Goal: Task Accomplishment & Management: Manage account settings

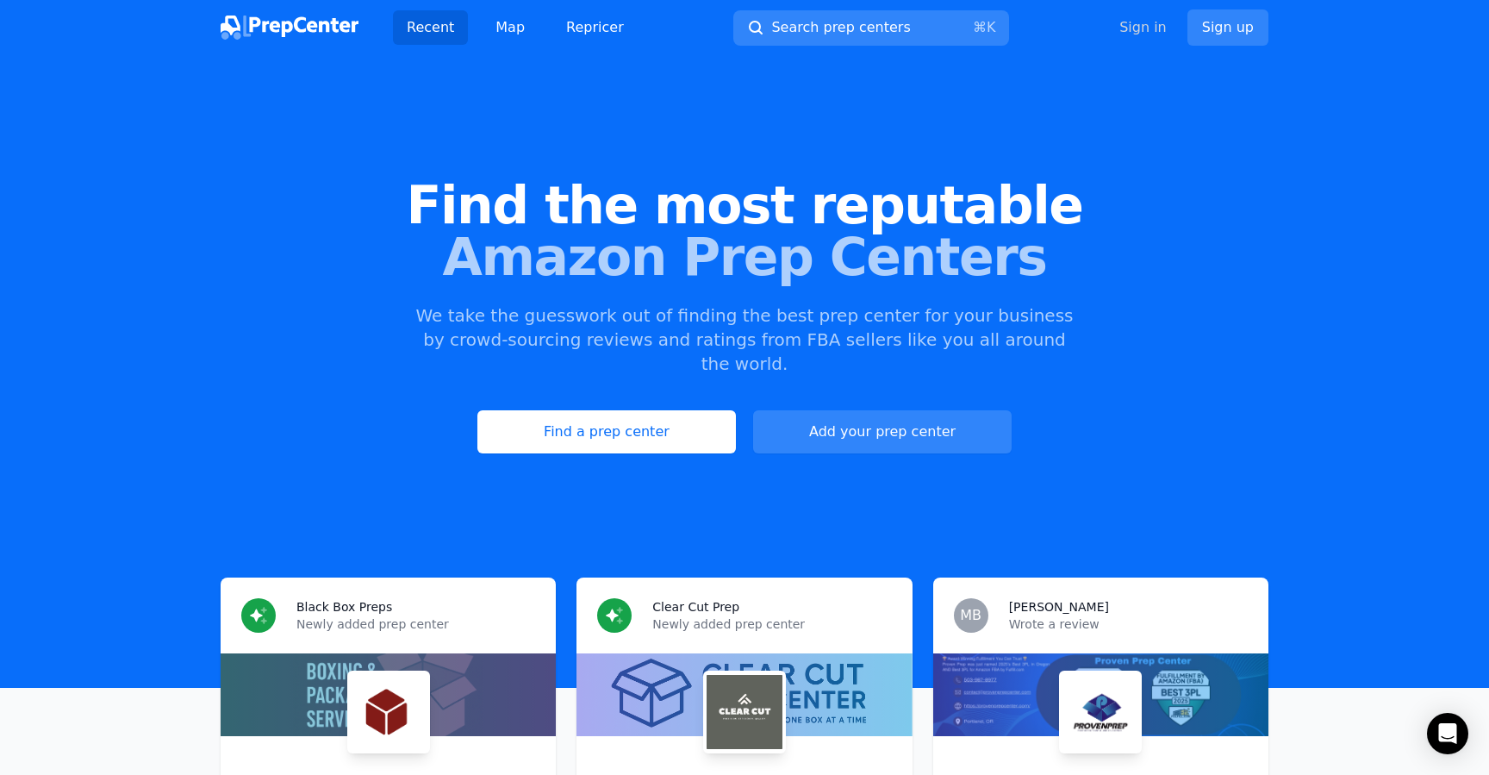
click at [1147, 34] on link "Sign in" at bounding box center [1143, 27] width 47 height 21
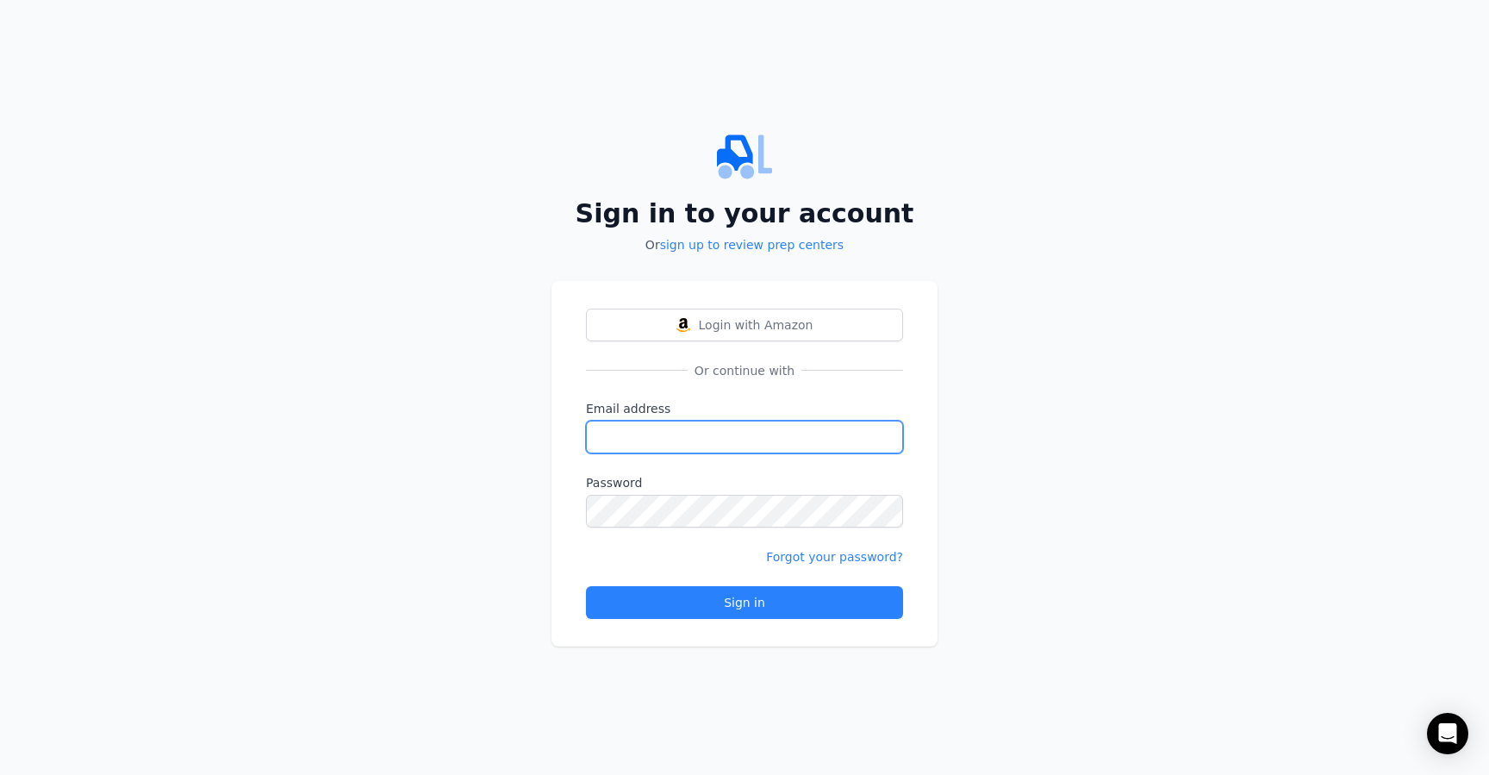
click at [775, 431] on input "Email address" at bounding box center [744, 437] width 317 height 33
type input "[EMAIL_ADDRESS][DOMAIN_NAME]"
click at [728, 527] on form "Email address [EMAIL_ADDRESS][DOMAIN_NAME] Password Forgot your password? Sign …" at bounding box center [744, 509] width 317 height 219
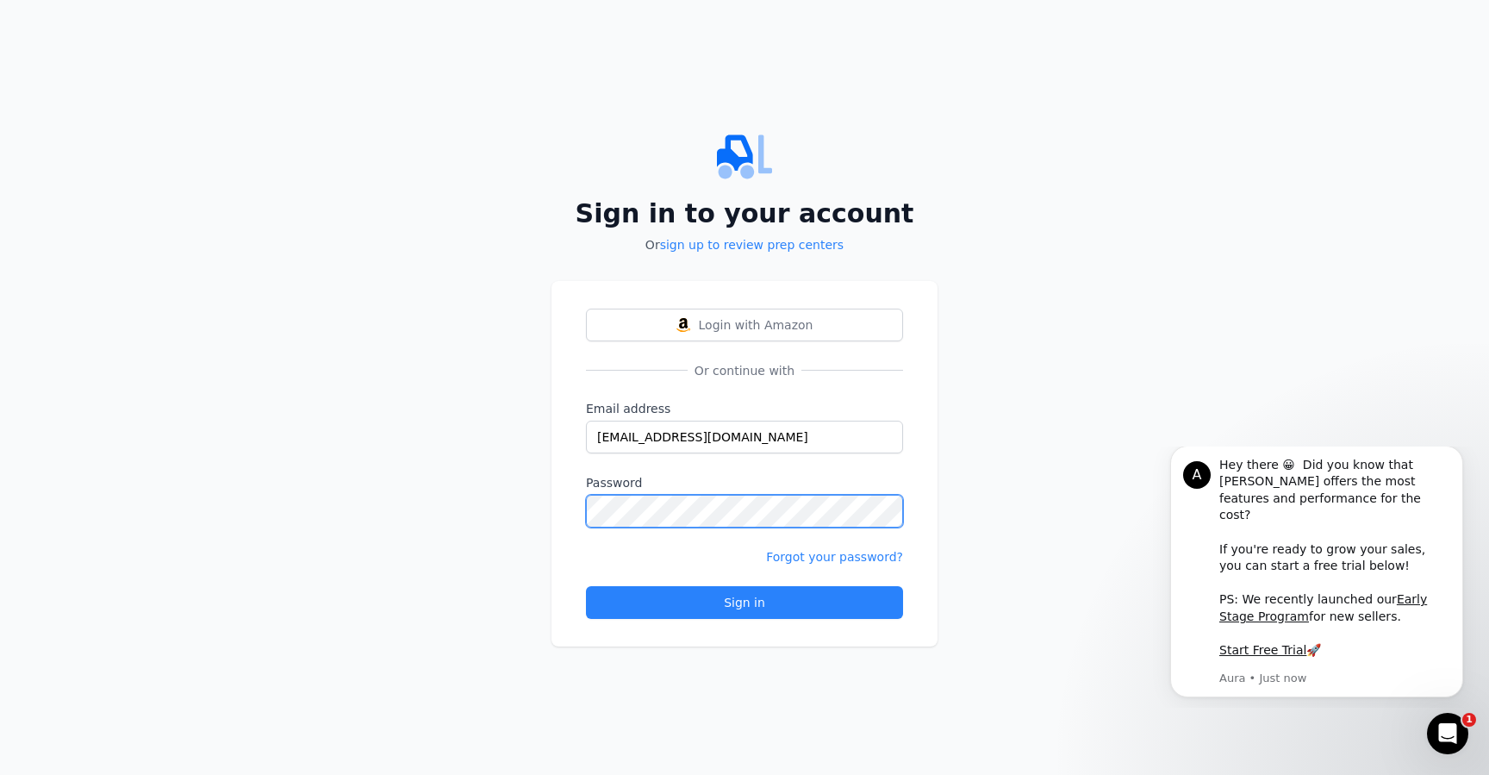
click at [586, 586] on button "Sign in" at bounding box center [744, 602] width 317 height 33
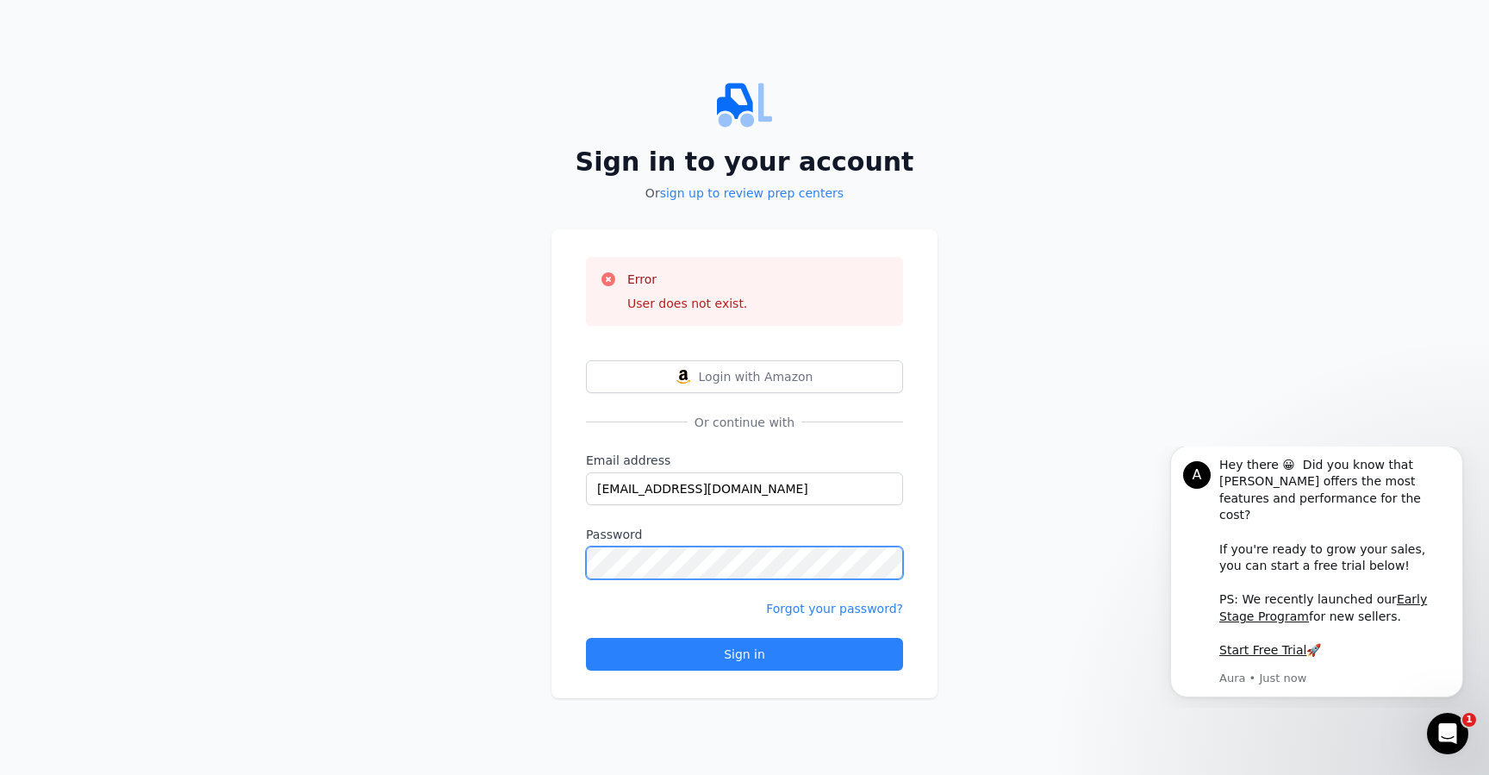
click at [586, 638] on button "Sign in" at bounding box center [744, 654] width 317 height 33
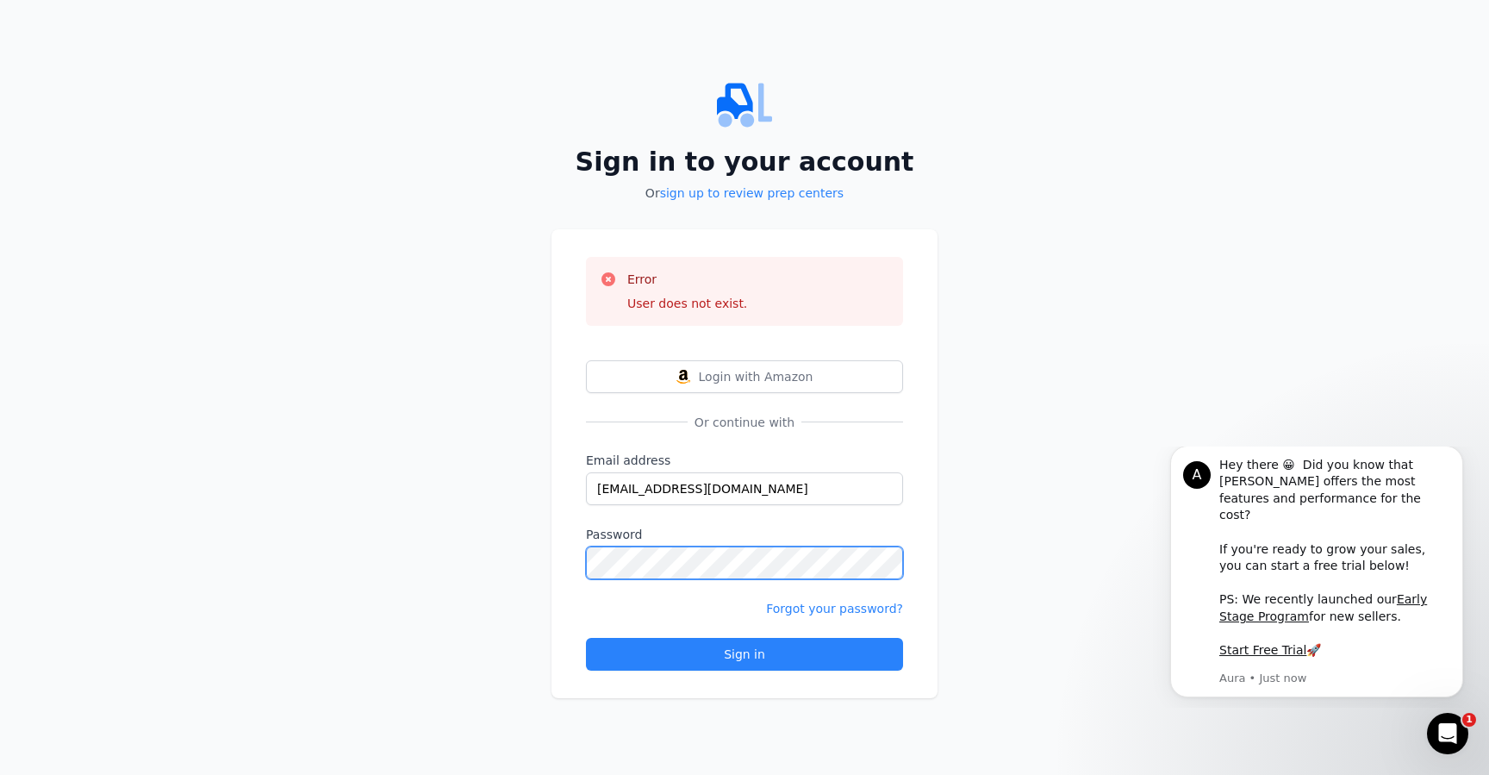
click at [586, 638] on button "Sign in" at bounding box center [744, 654] width 317 height 33
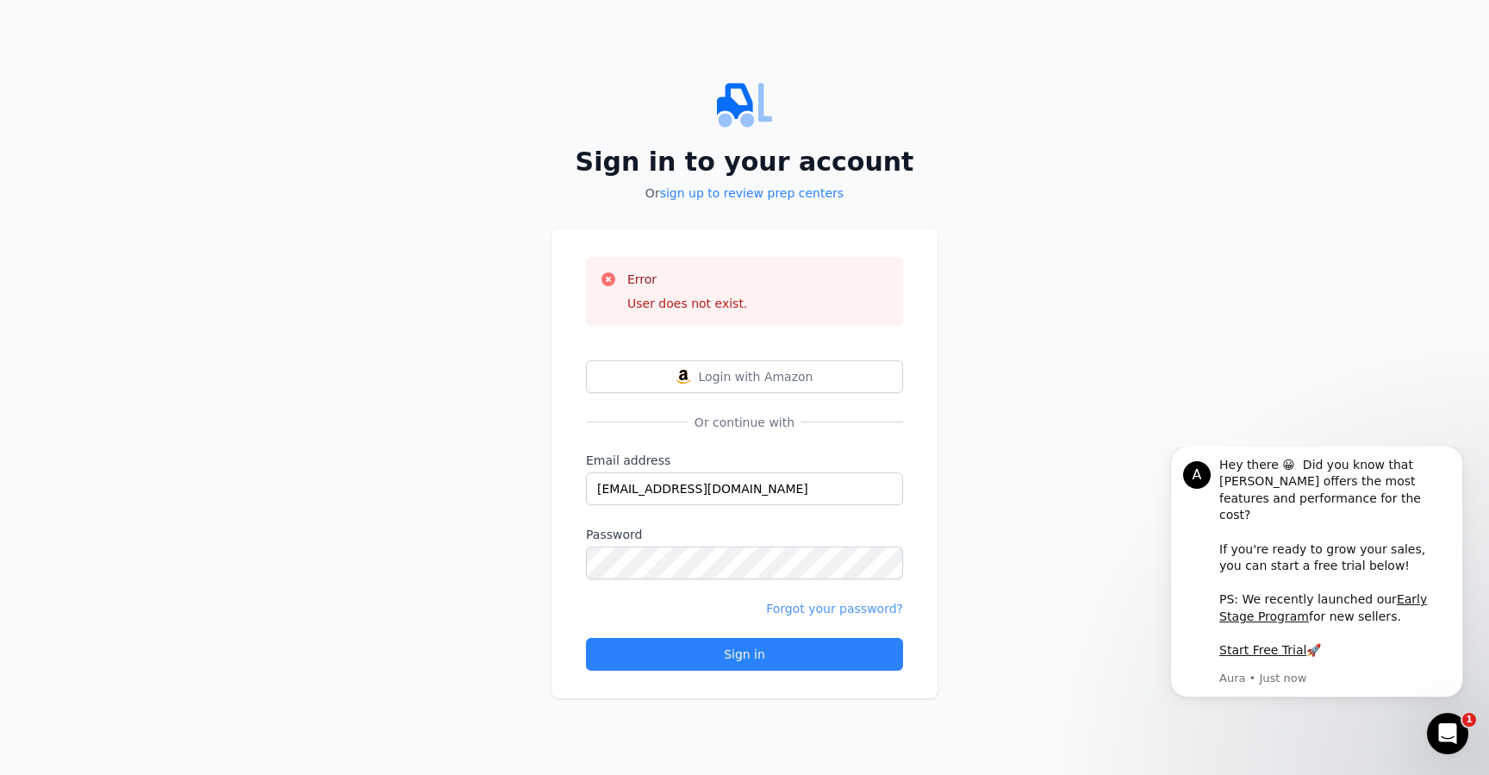
click at [832, 606] on link "Forgot your password?" at bounding box center [834, 609] width 137 height 14
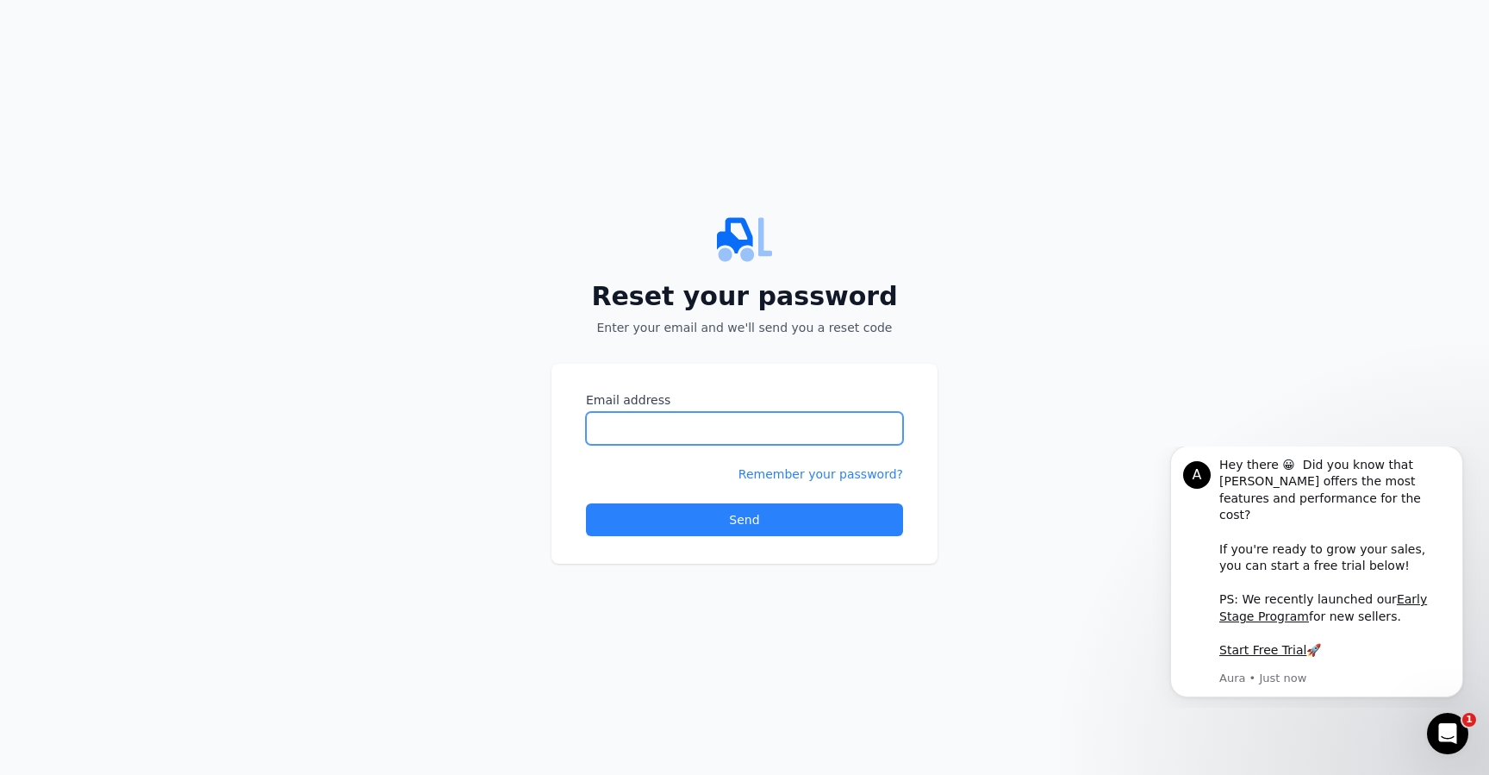
click at [742, 434] on input "Email address" at bounding box center [744, 428] width 317 height 33
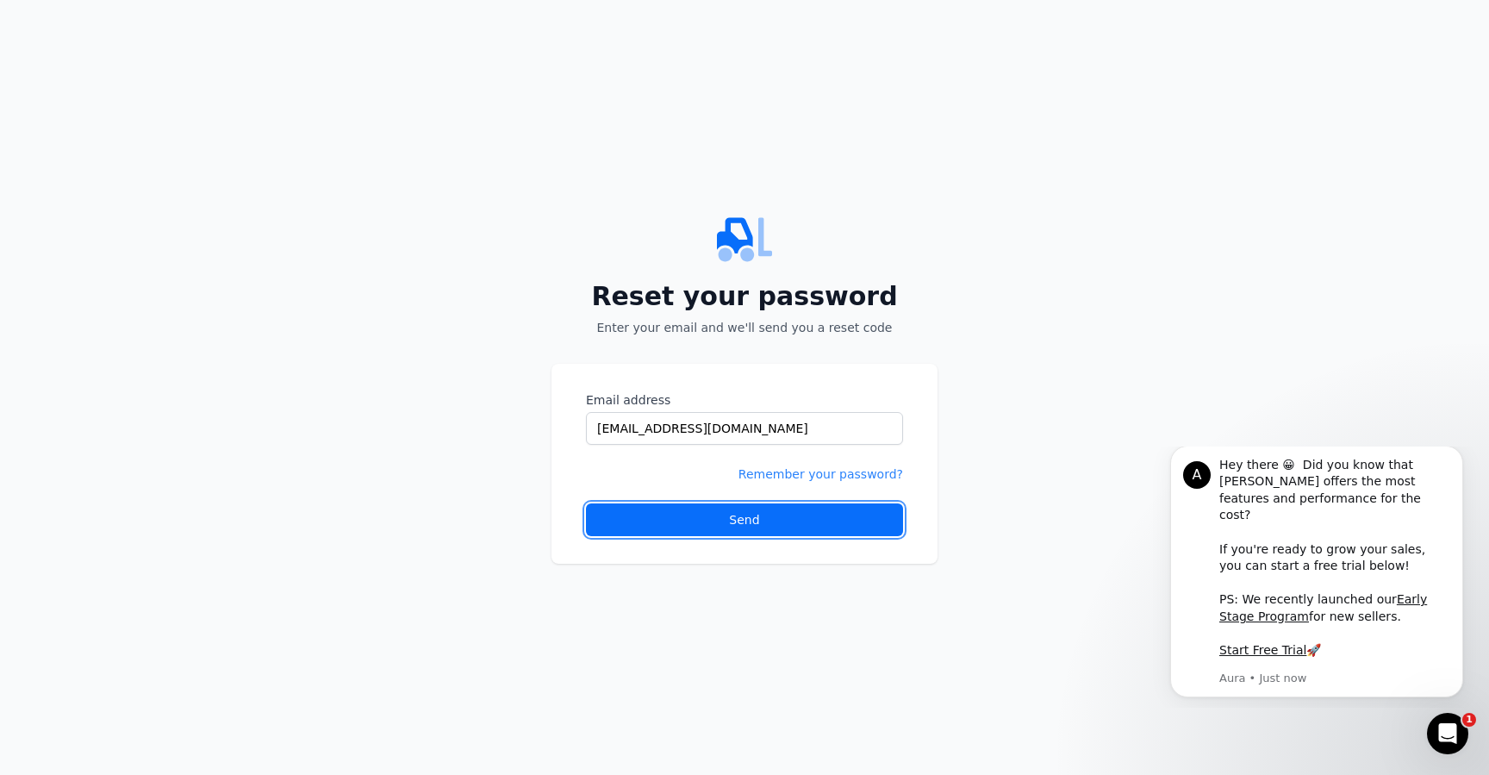
click at [736, 518] on div "Send" at bounding box center [744, 519] width 30 height 17
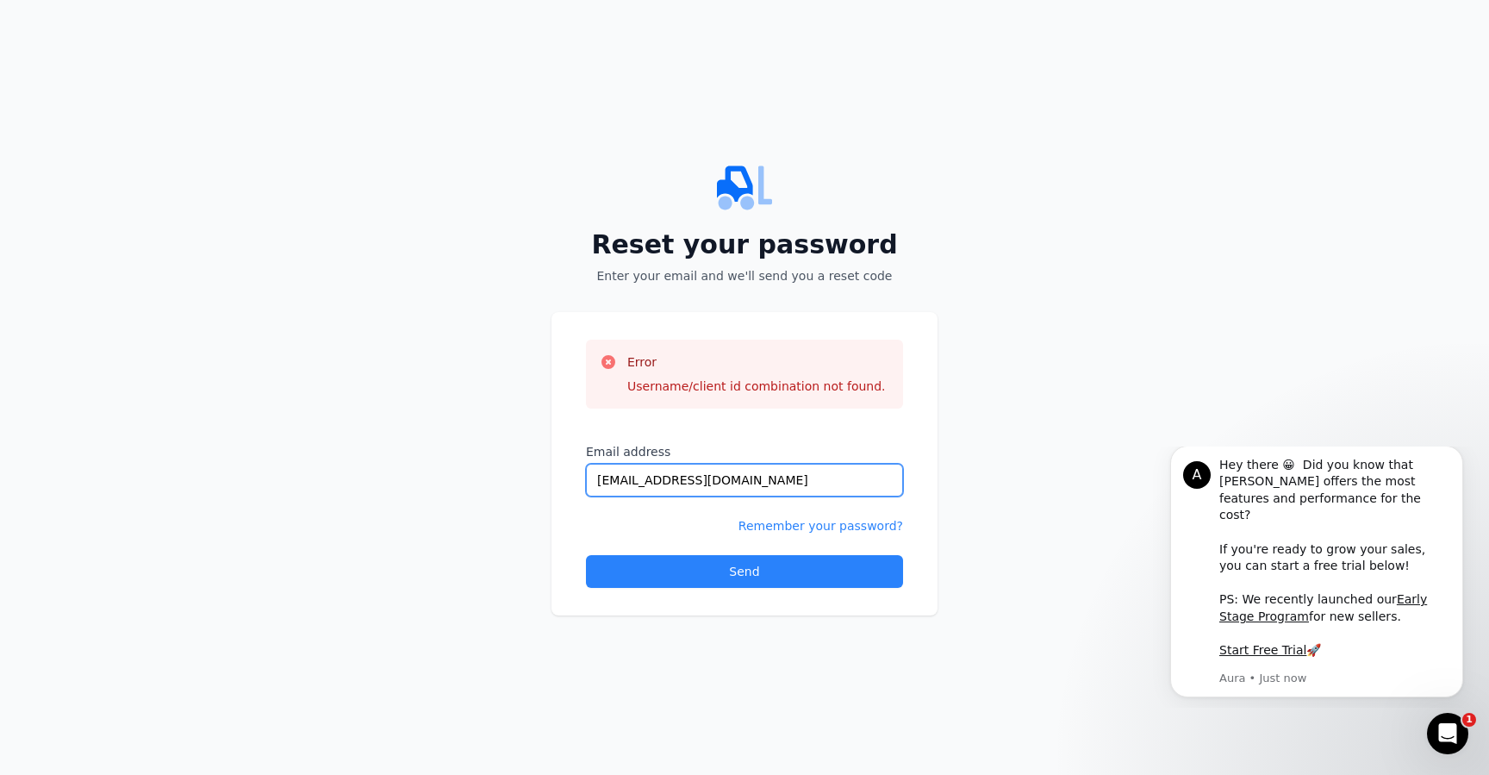
click at [794, 471] on input "[EMAIL_ADDRESS][DOMAIN_NAME]" at bounding box center [744, 480] width 317 height 33
type input "[EMAIL_ADDRESS][DOMAIN_NAME]"
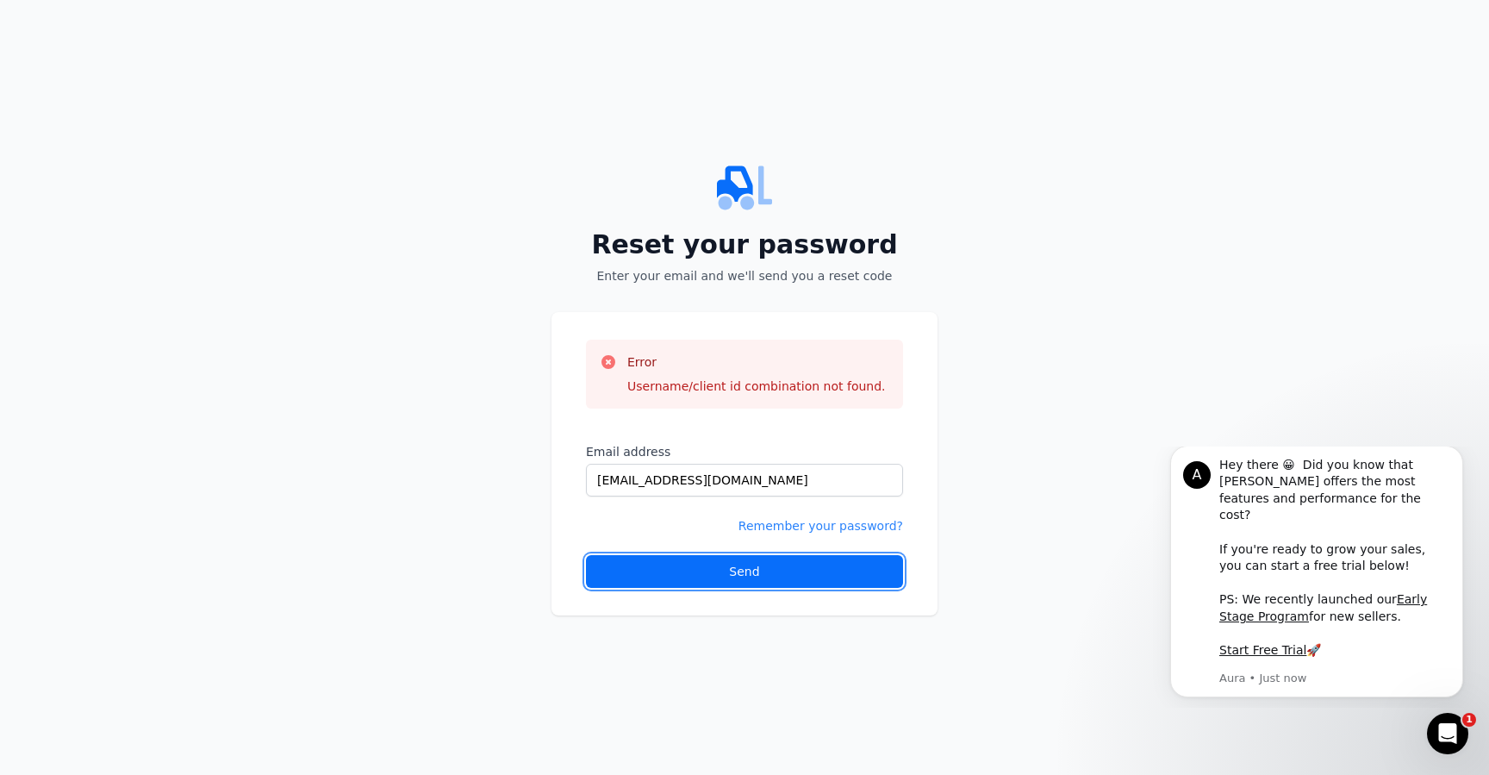
click at [764, 583] on button "Send" at bounding box center [744, 571] width 317 height 33
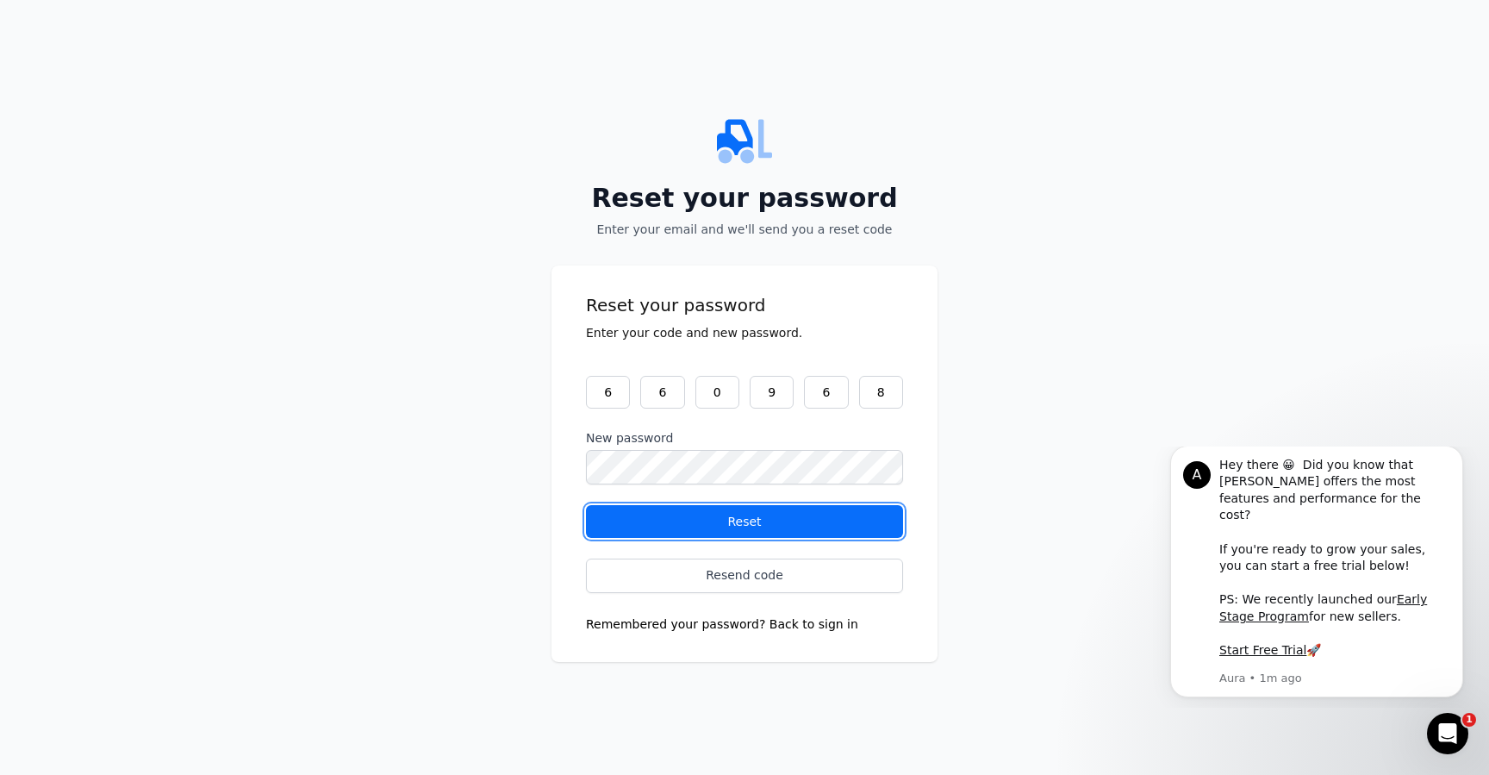
click at [657, 513] on div "Reset" at bounding box center [745, 521] width 288 height 17
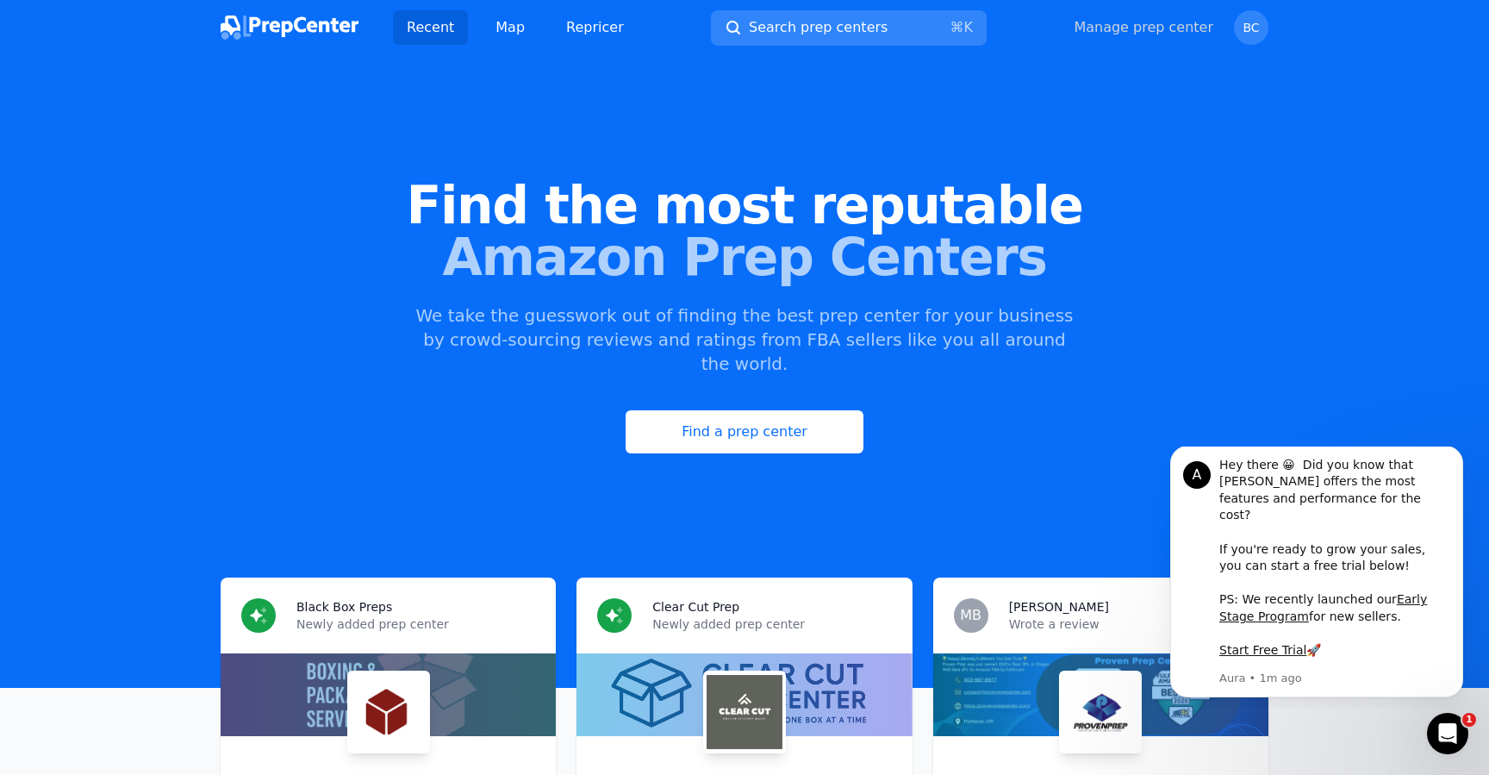
click at [1141, 24] on link "Manage prep center" at bounding box center [1144, 27] width 140 height 21
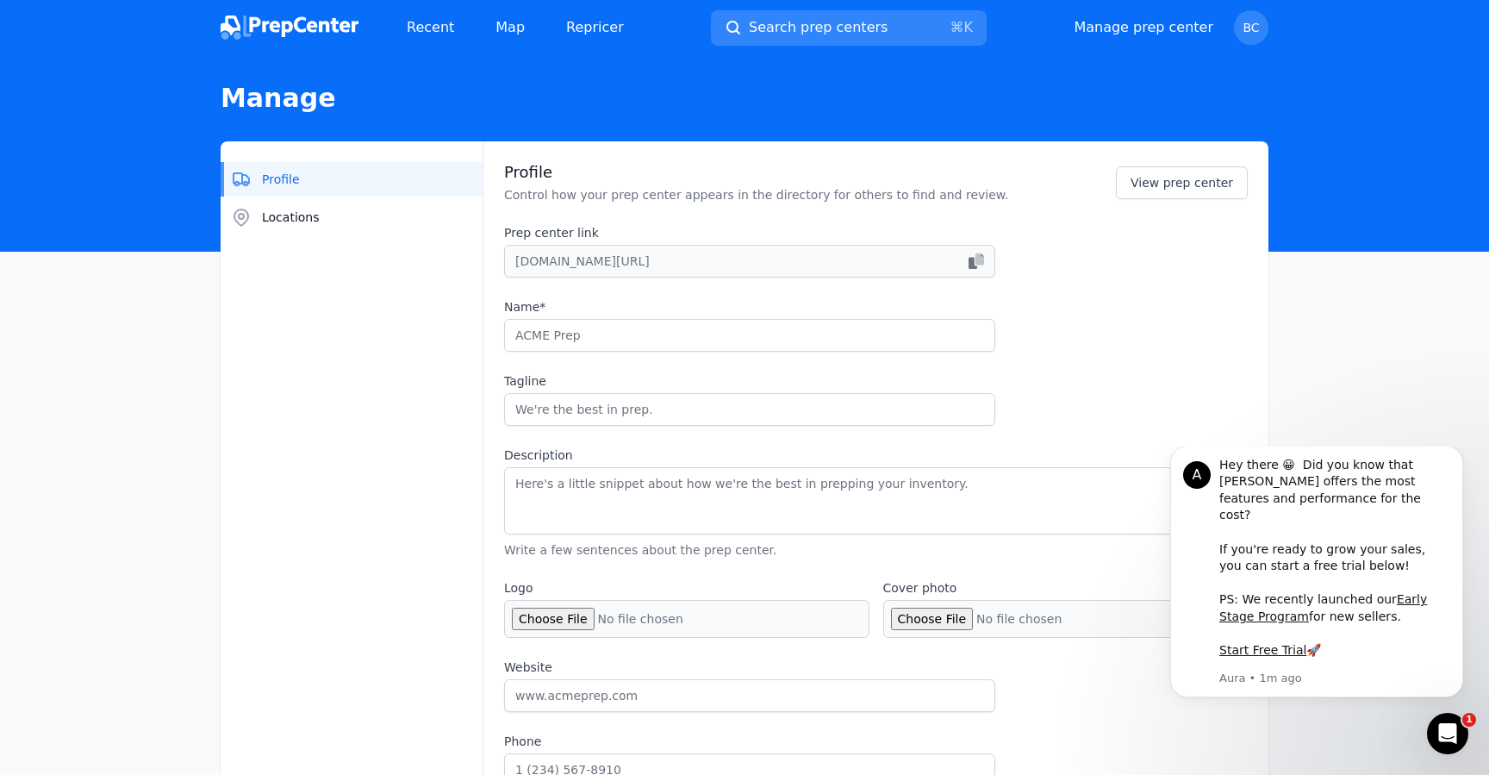
type input "Black Box Preps"
type input "Your prep partner for FBA & beyond"
type textarea "Black Box Prep Center helps Amazon sellers save time and money with fast, relia…"
type input "[DOMAIN_NAME]"
type input "2016286391"
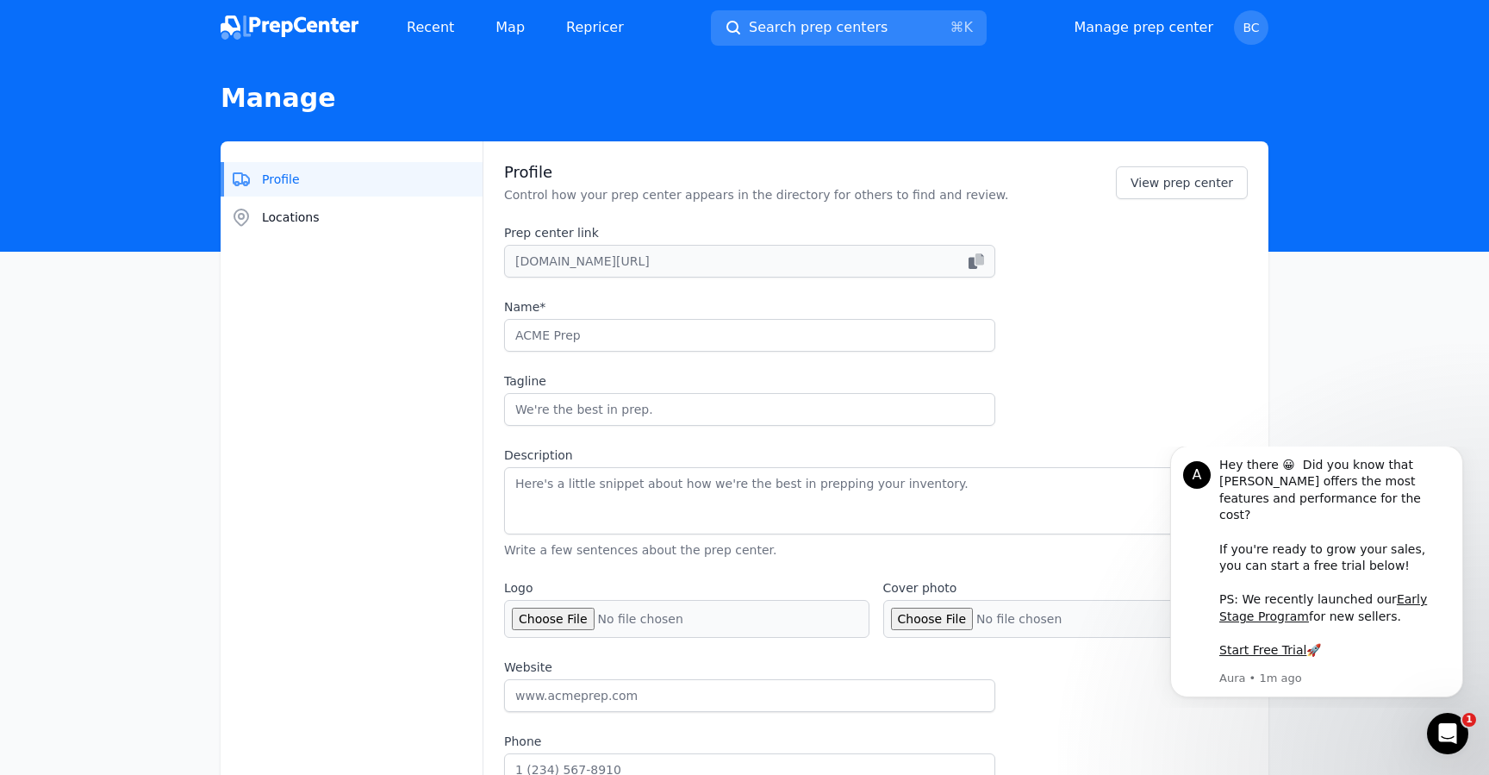
type input "[EMAIL_ADDRESS][DOMAIN_NAME]"
checkbox input "true"
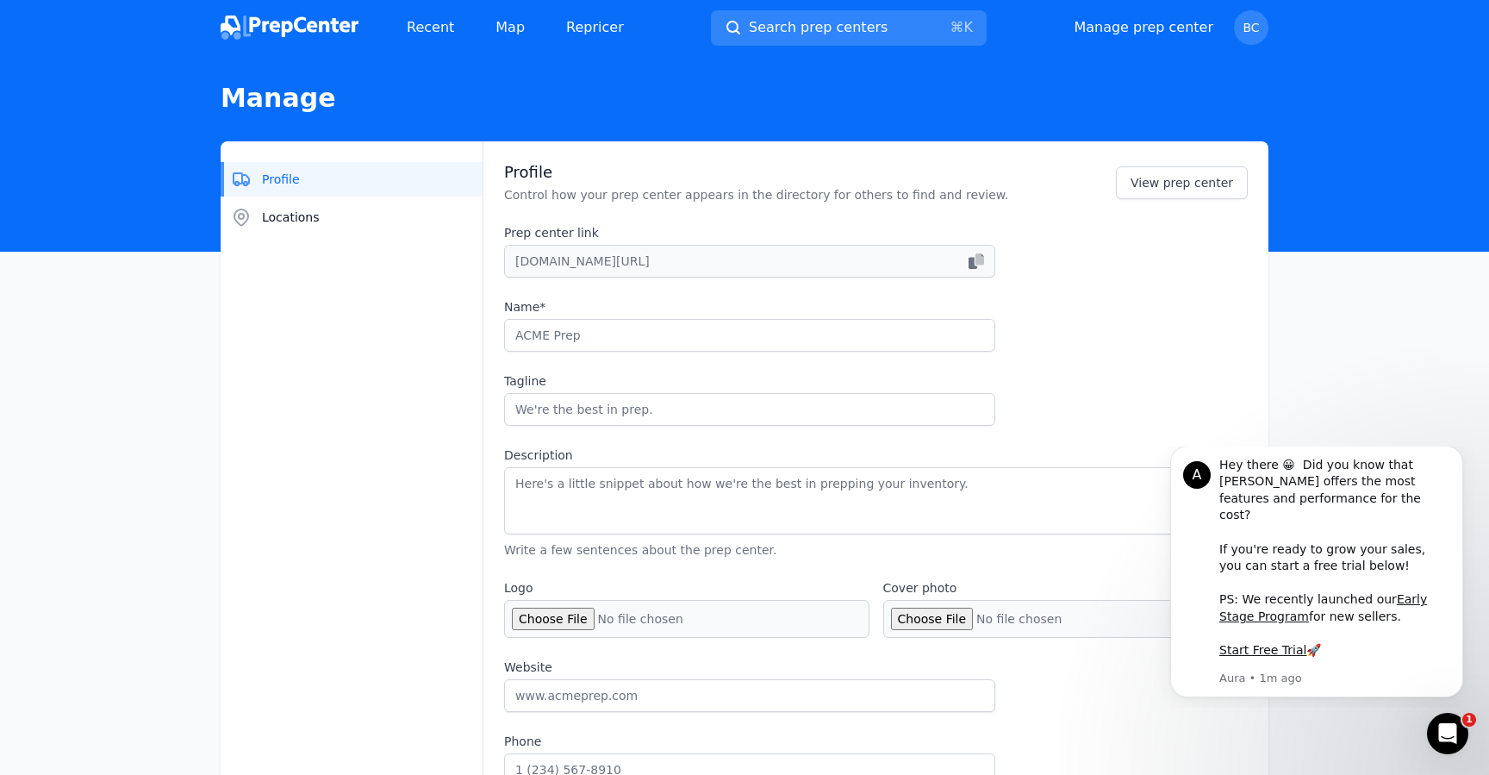
checkbox input "true"
select select "24to48"
type input "blackboxprepco"
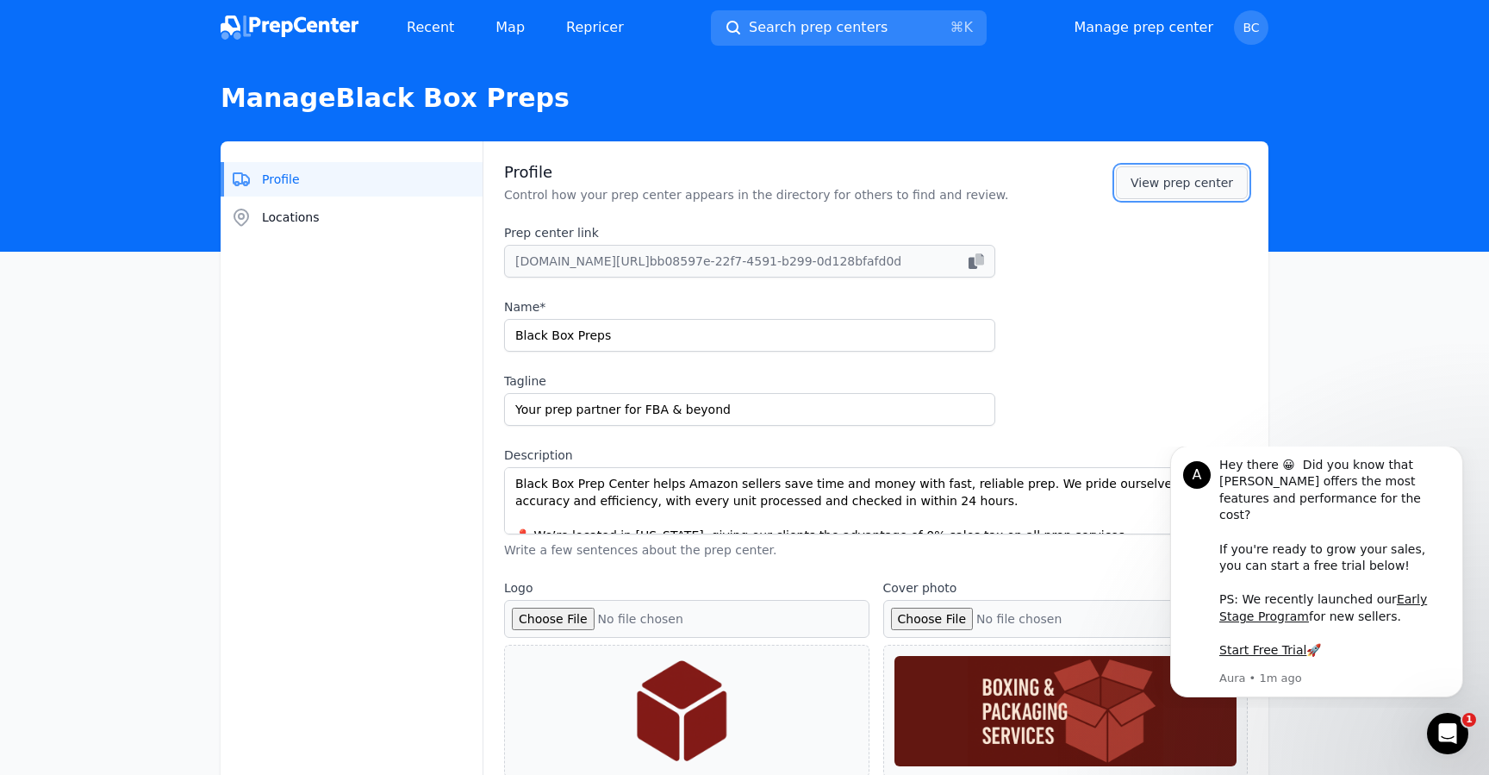
click at [1145, 181] on link "View prep center" at bounding box center [1182, 182] width 132 height 33
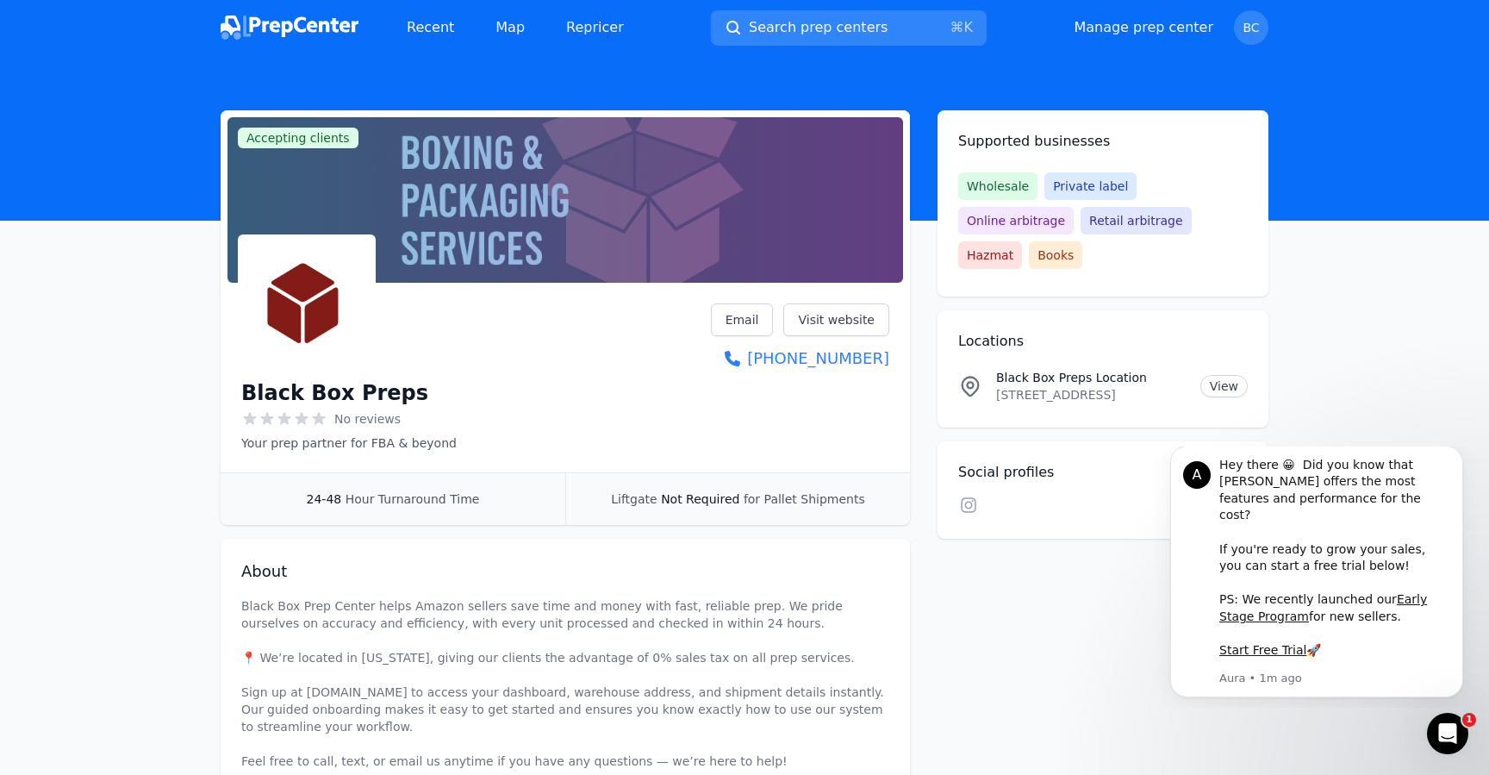
select select "24to48"
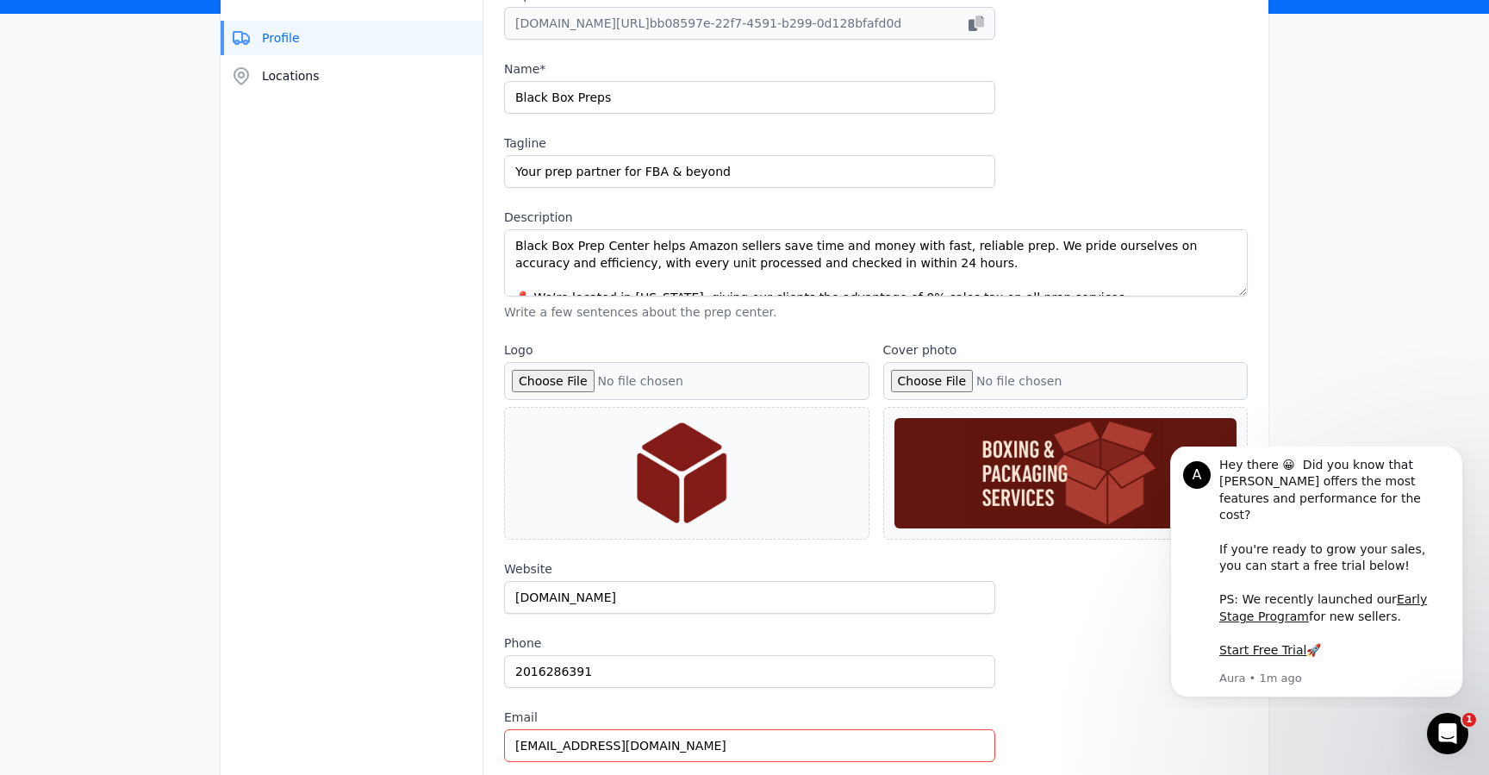
scroll to position [241, 0]
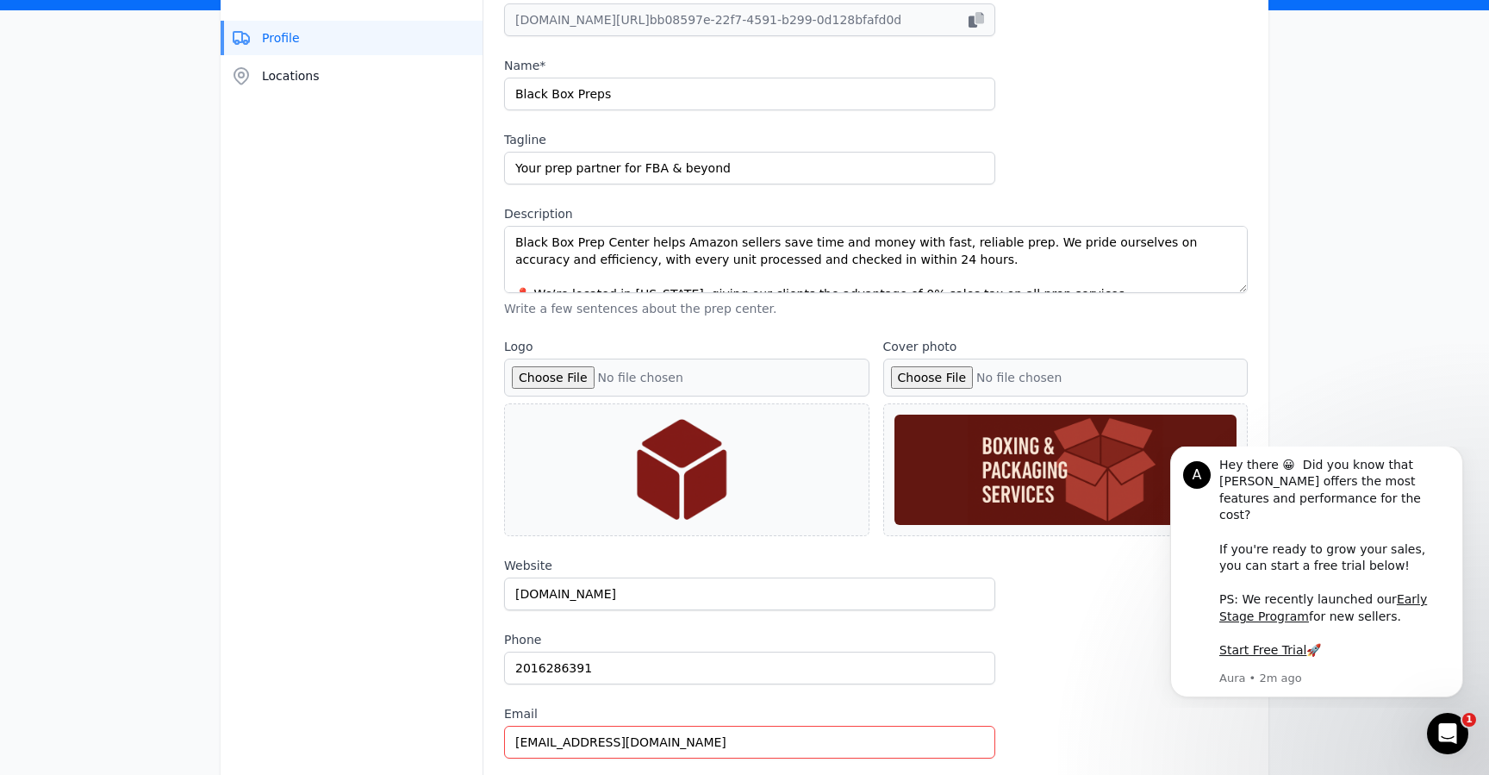
click at [954, 377] on input "Cover photo" at bounding box center [1065, 378] width 365 height 38
type input "C:\fakepath\1564 × 384.png"
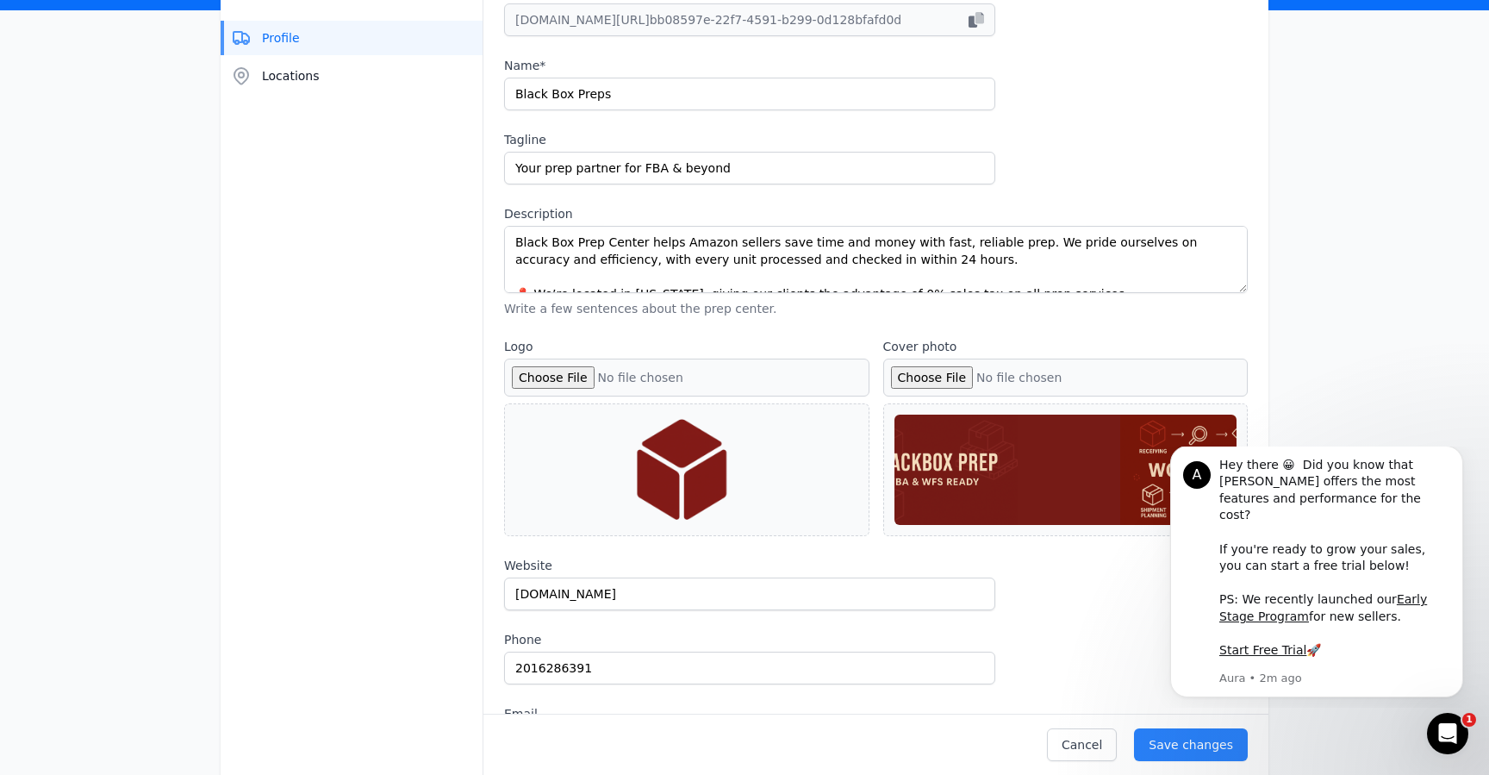
click at [989, 483] on div at bounding box center [1066, 470] width 343 height 110
click at [1097, 493] on div at bounding box center [1066, 470] width 343 height 110
click at [1180, 743] on div "Save changes" at bounding box center [1191, 744] width 84 height 17
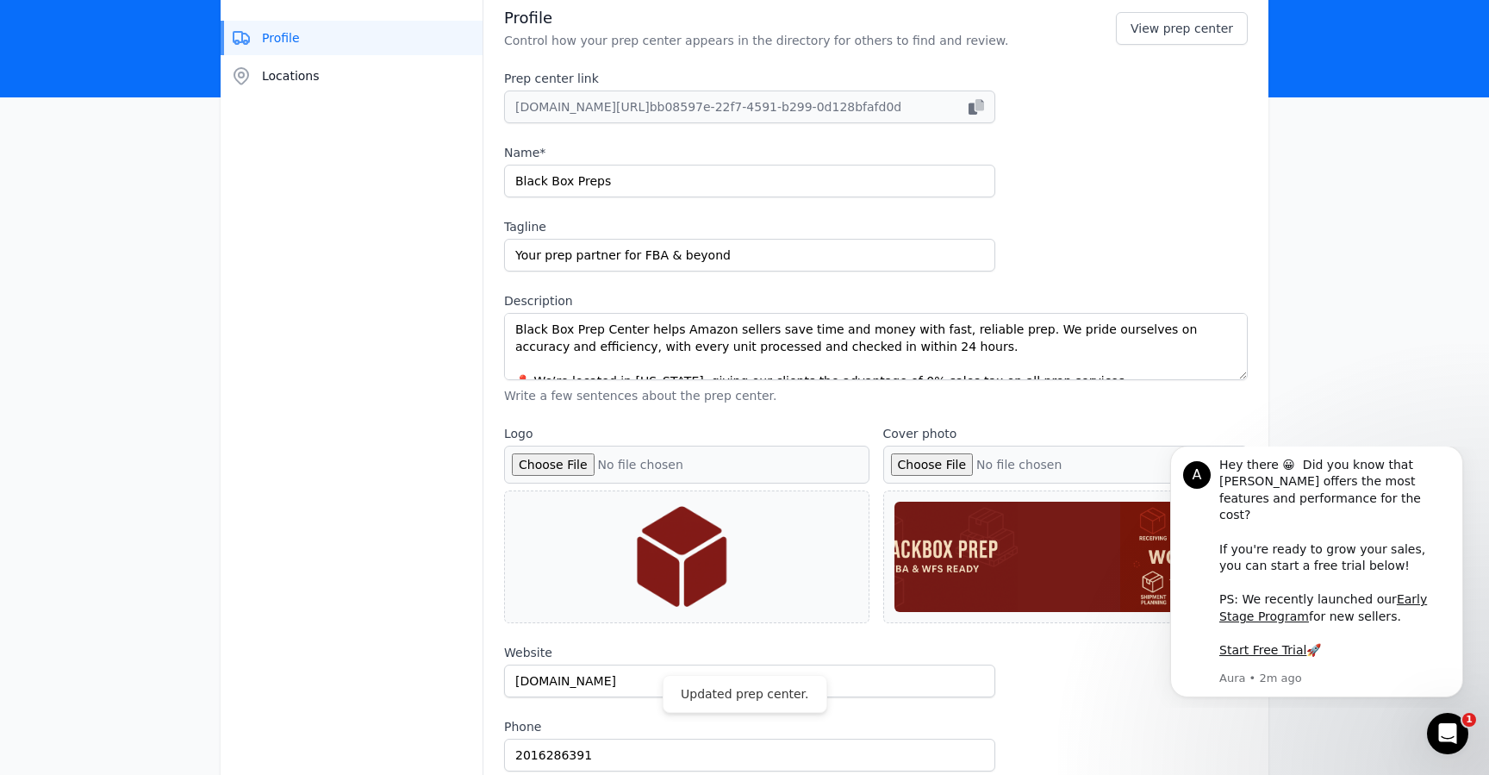
scroll to position [0, 0]
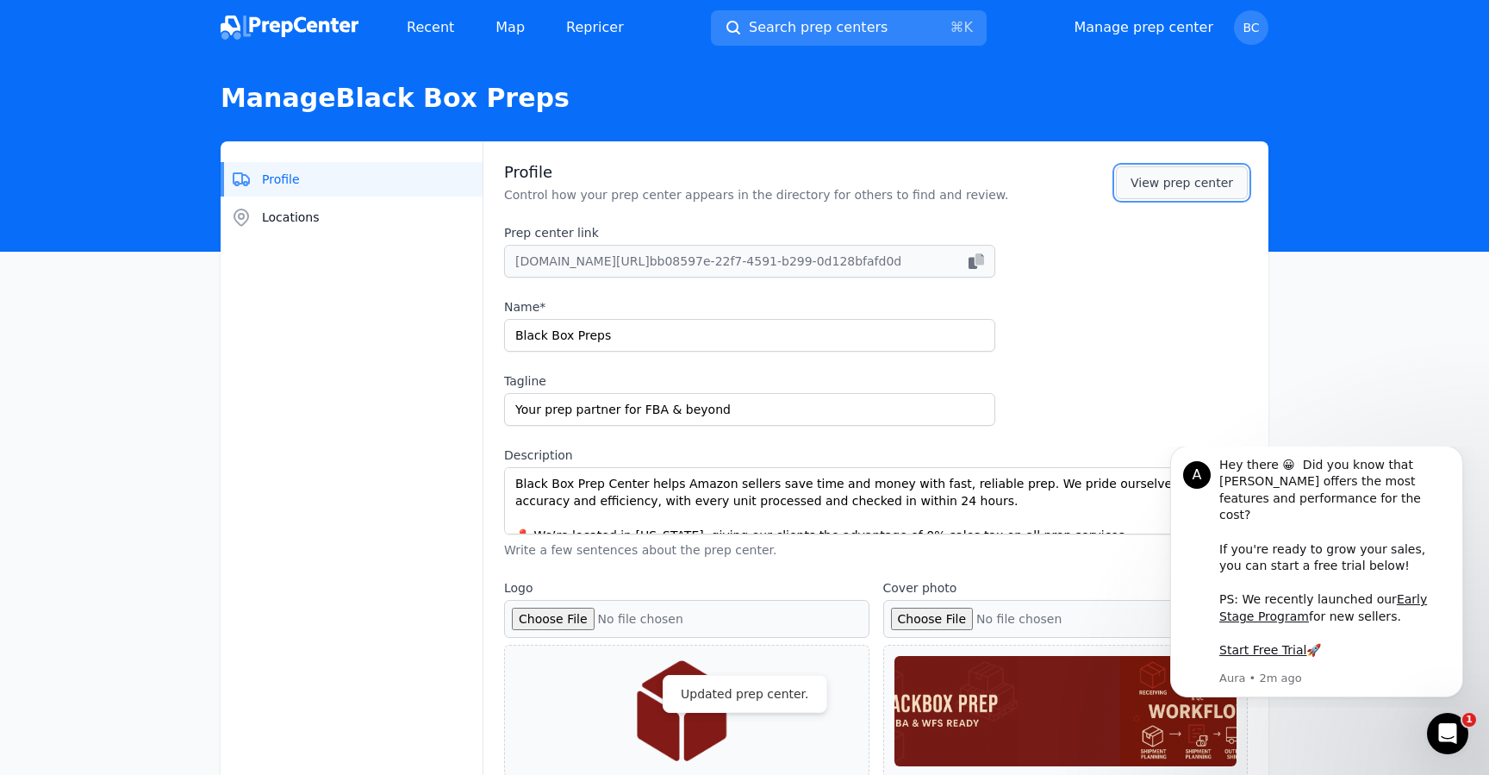
click at [1154, 191] on link "View prep center" at bounding box center [1182, 182] width 132 height 33
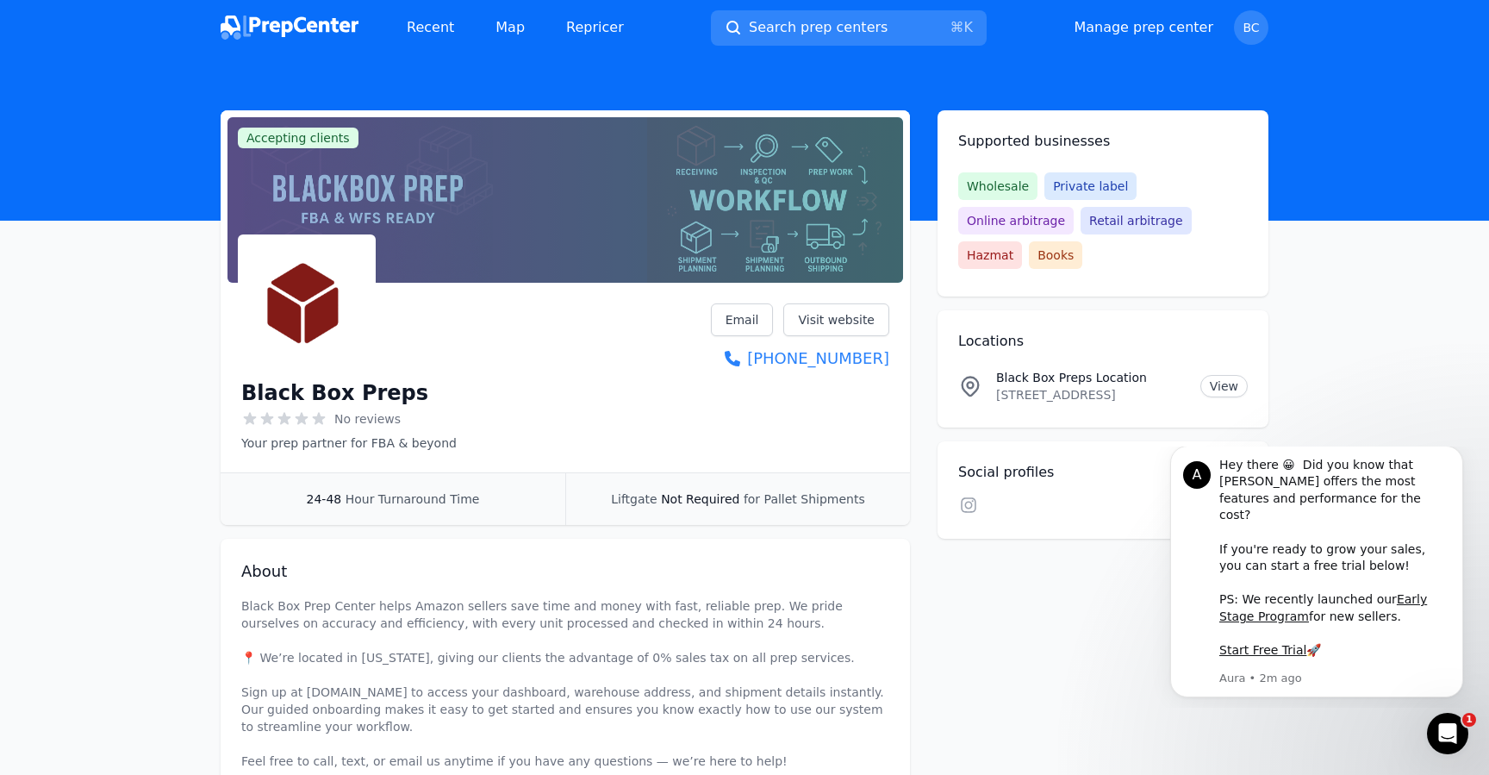
click at [303, 33] on img at bounding box center [290, 28] width 138 height 24
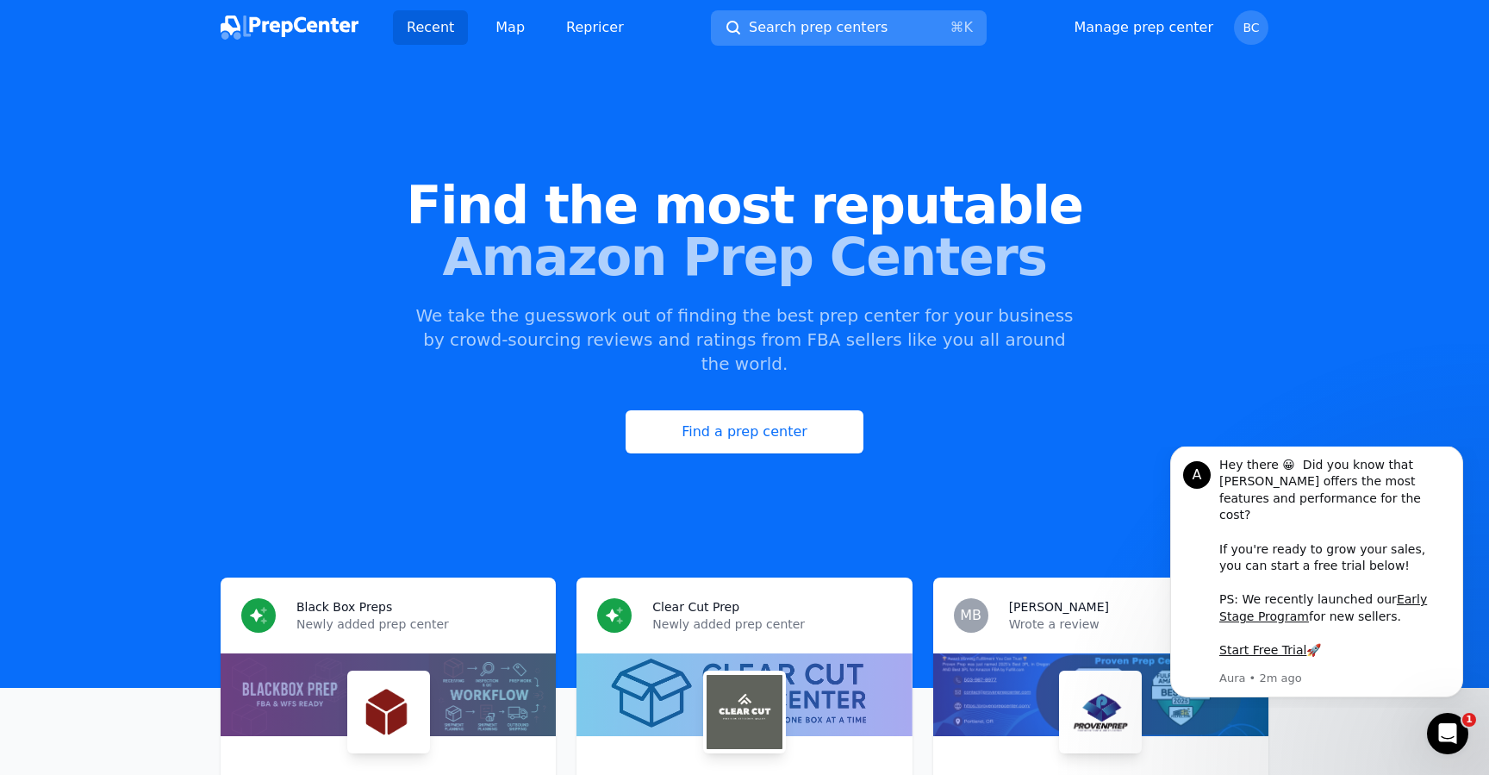
click at [777, 38] on button "Search prep centers ⌘ K" at bounding box center [849, 27] width 276 height 35
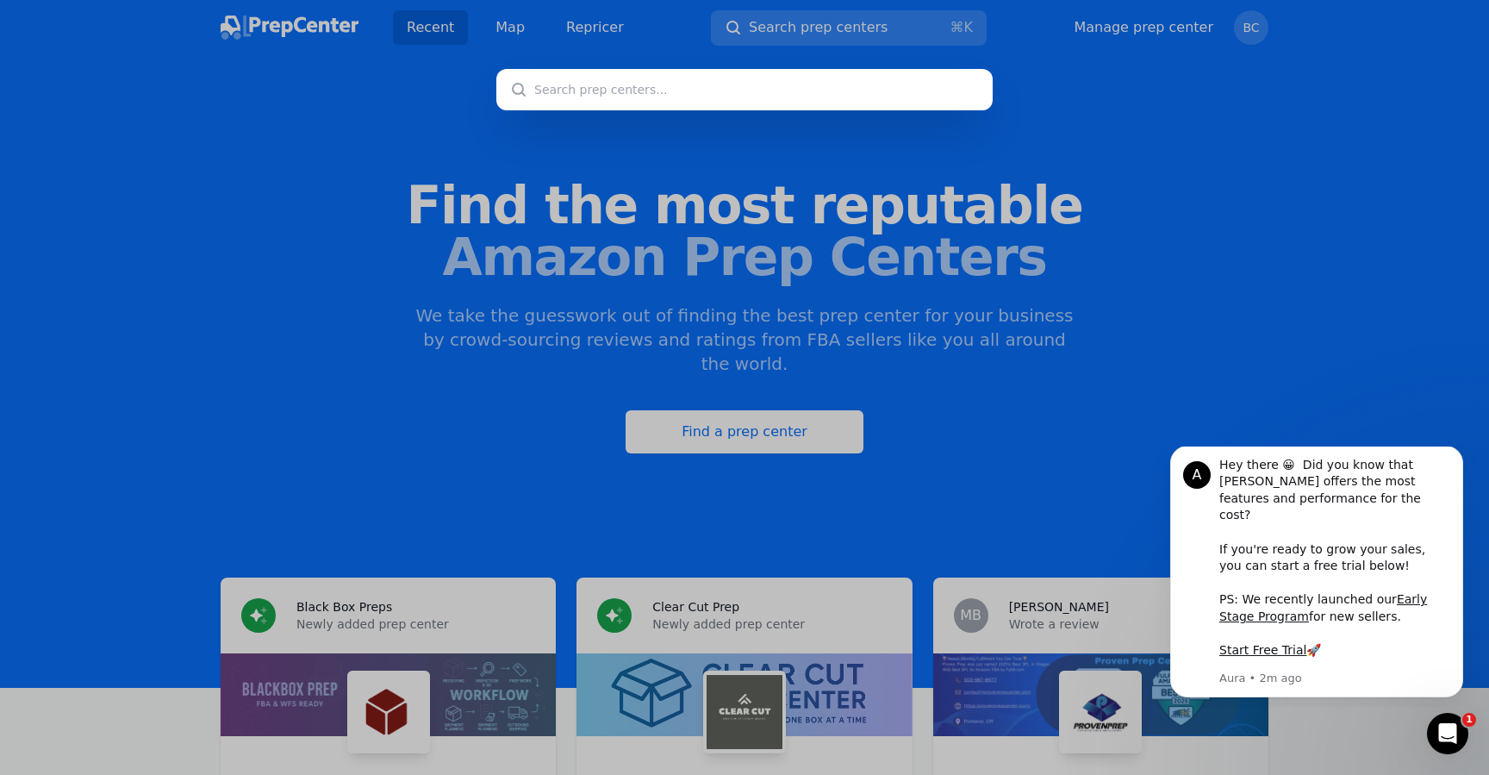
click at [674, 344] on div at bounding box center [744, 387] width 1489 height 775
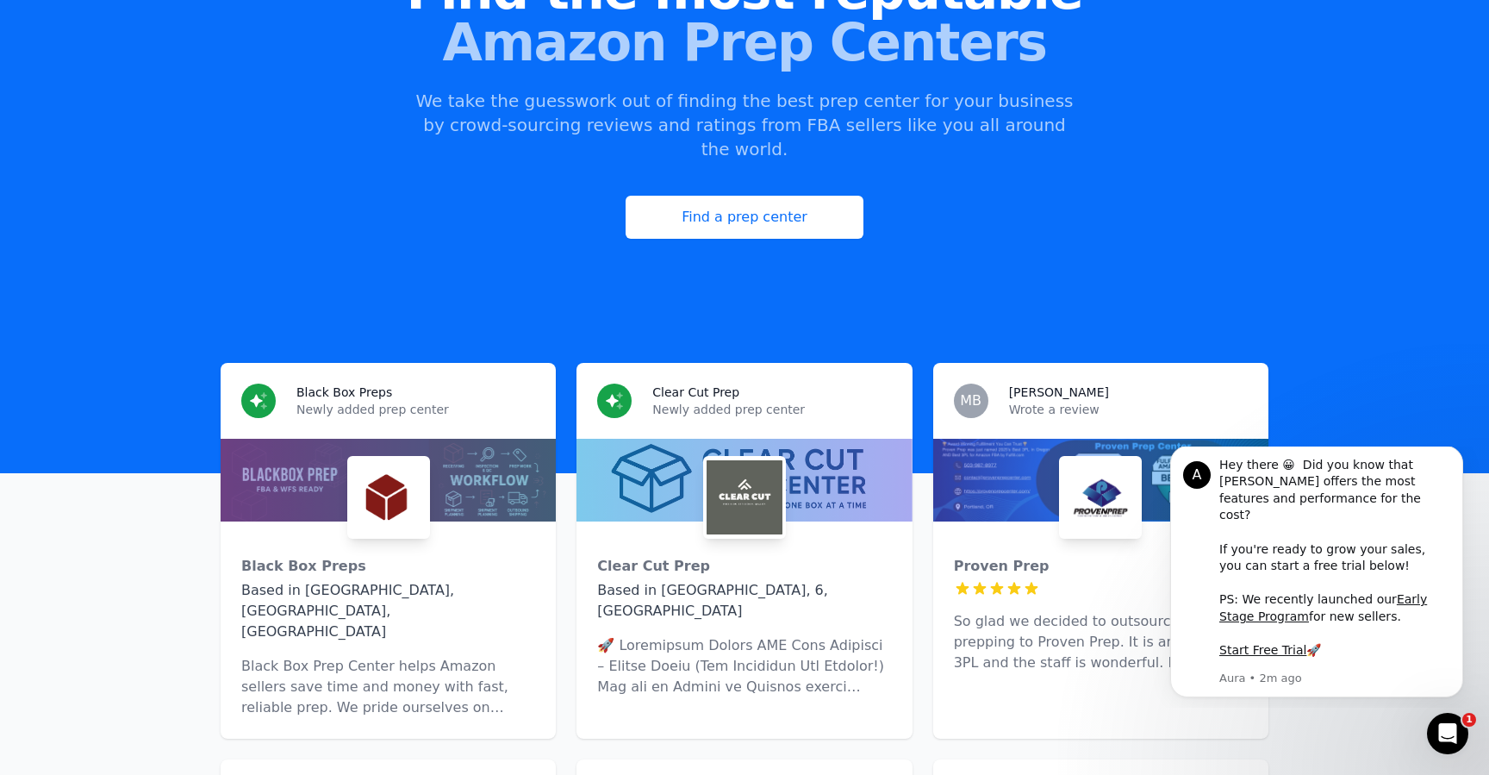
scroll to position [299, 0]
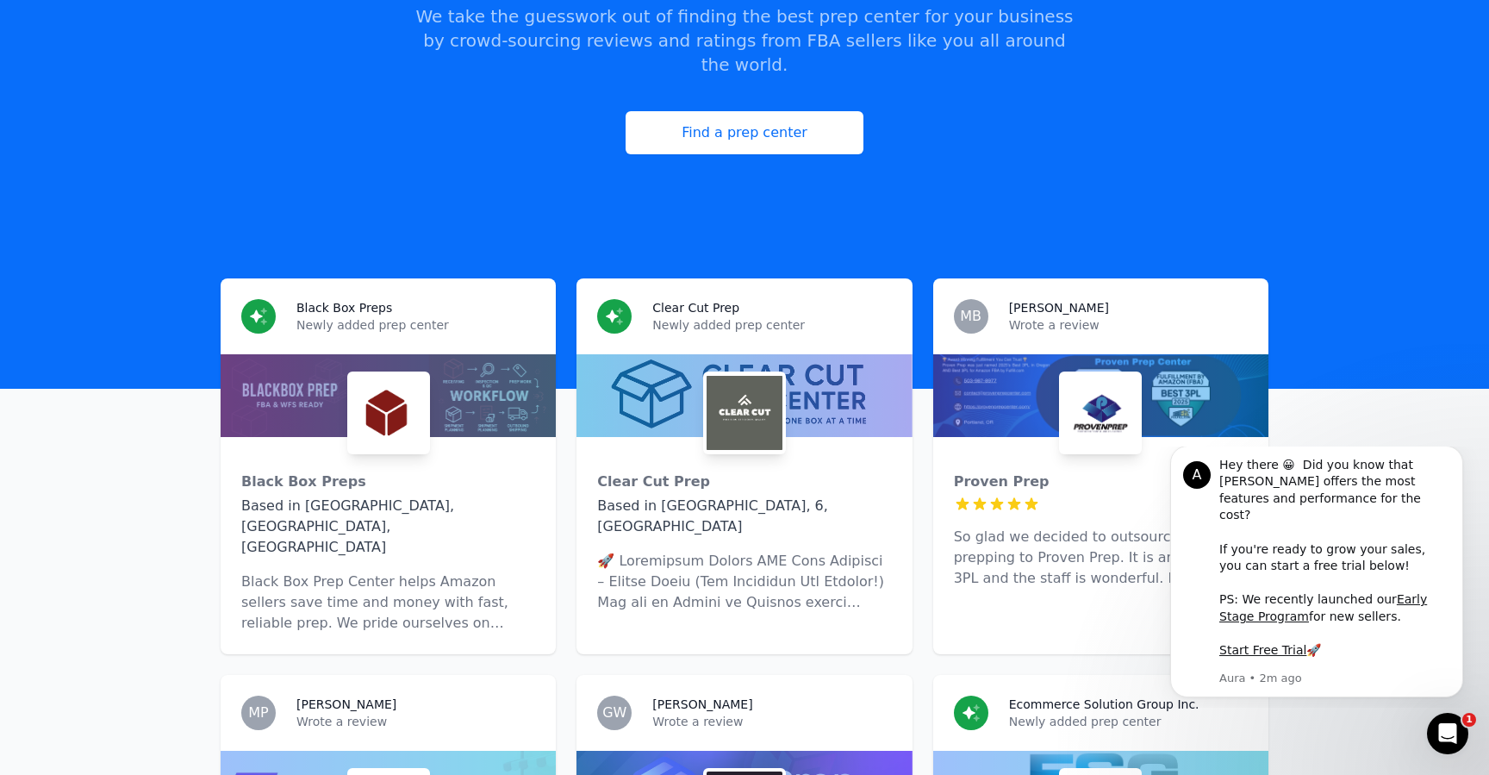
click at [417, 375] on img at bounding box center [389, 413] width 76 height 76
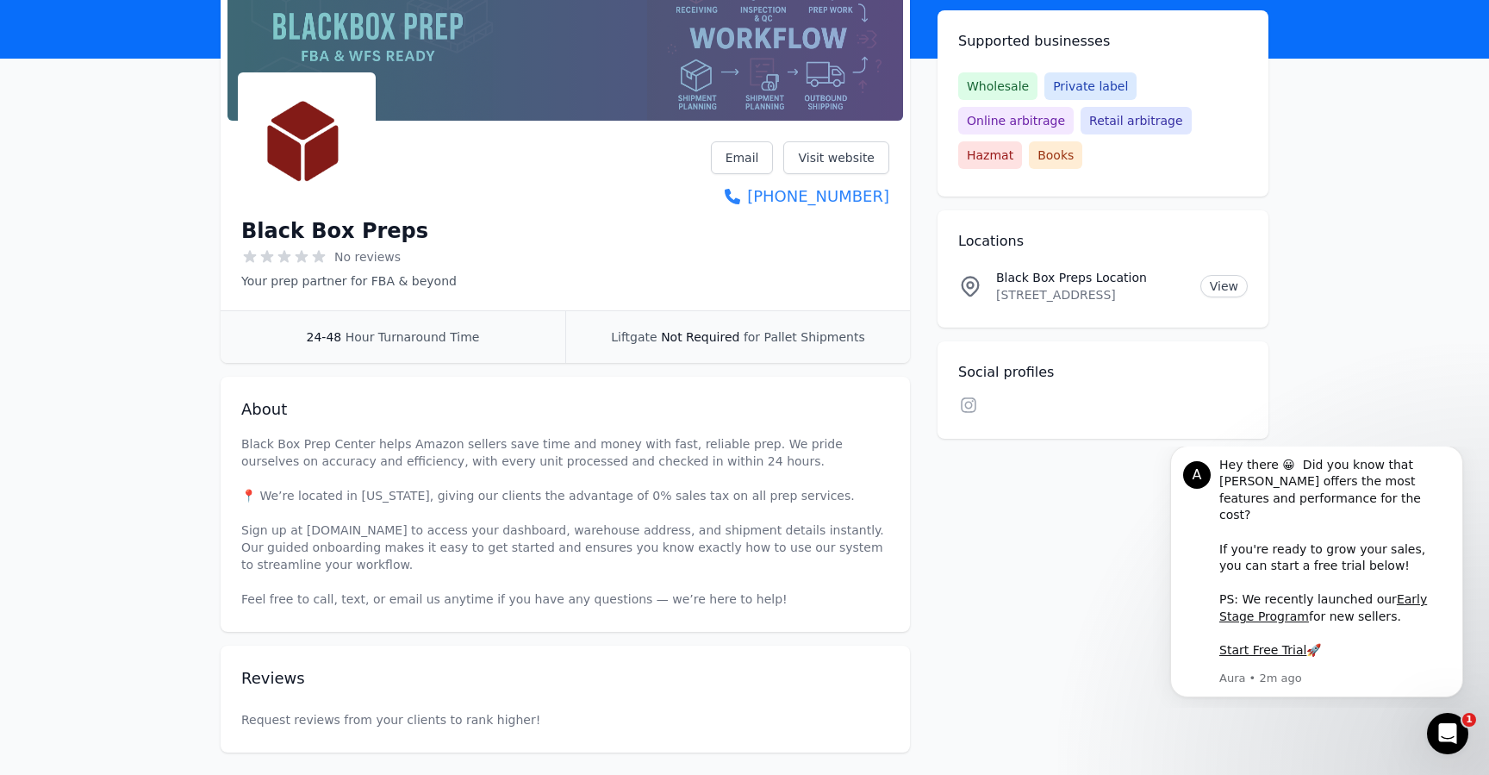
scroll to position [171, 0]
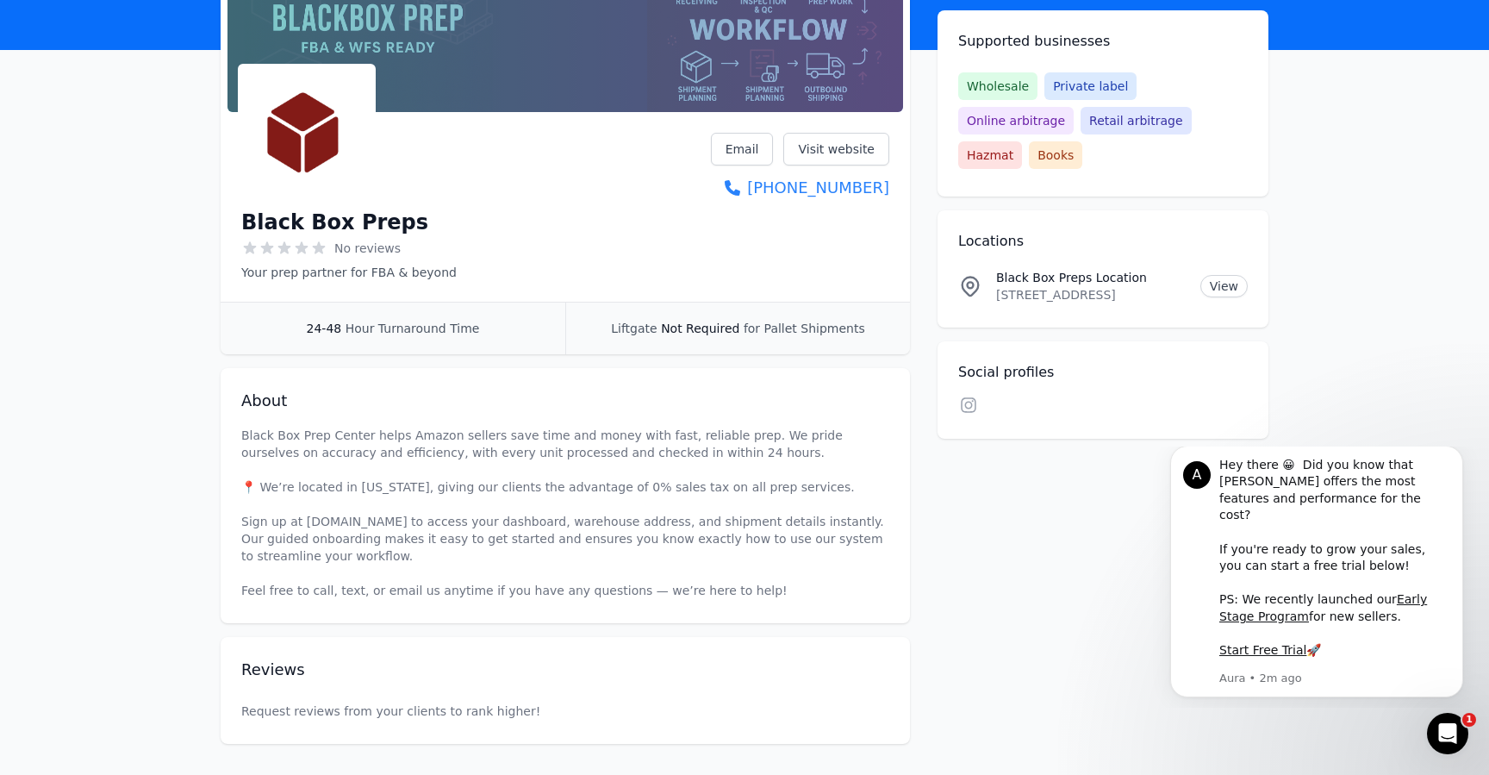
click at [313, 249] on icon at bounding box center [318, 248] width 17 height 17
